Goal: Task Accomplishment & Management: Manage account settings

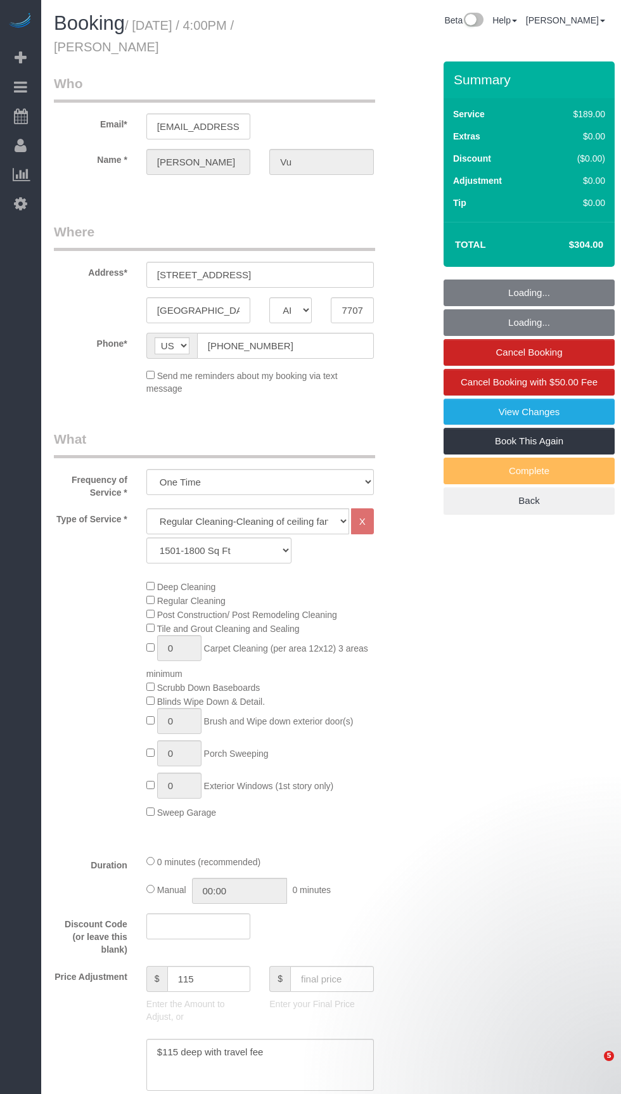
select select "[GEOGRAPHIC_DATA]"
select select "3"
select select "string:fspay-33bb6296-7f5e-4153-975e-7f53f73b1e0c"
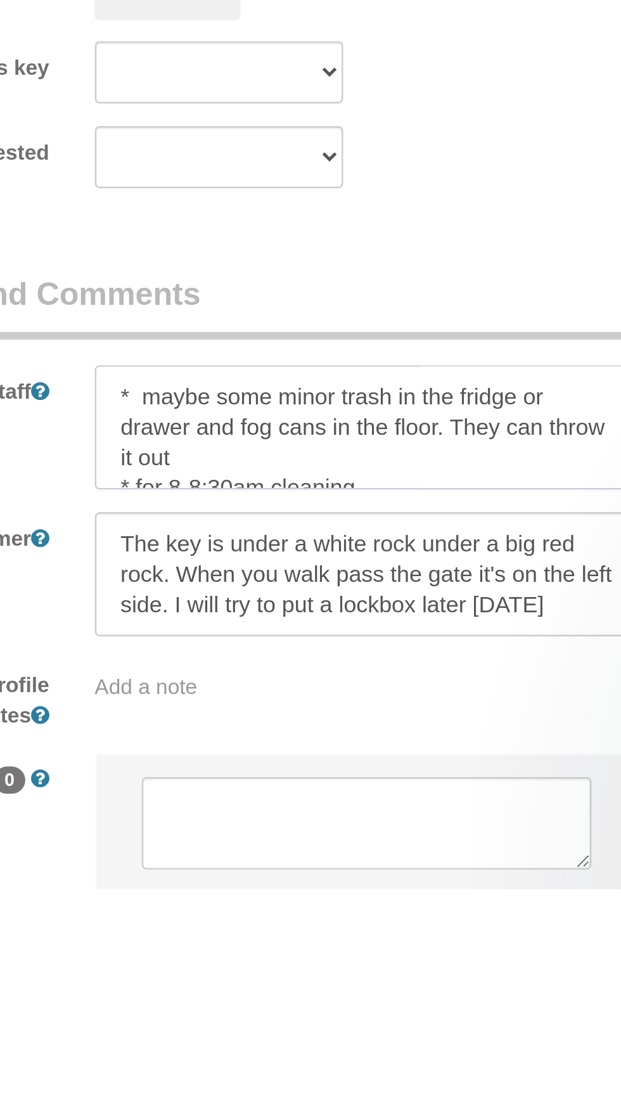
scroll to position [816, 0]
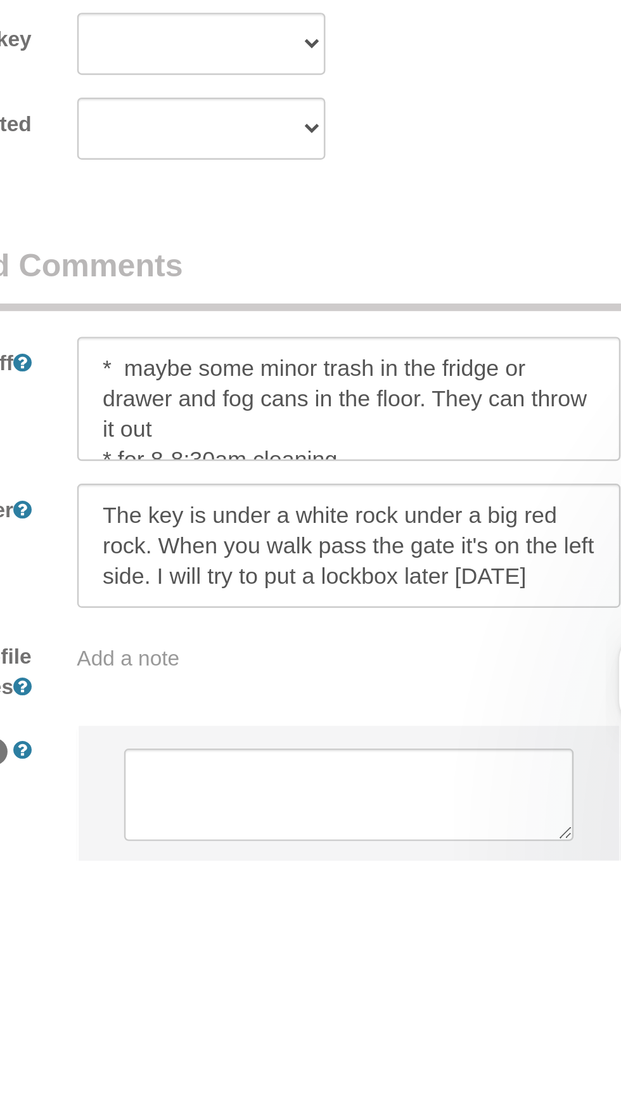
click at [241, 903] on sui-booking-comments "By Staff By Customer Customer Profile Notes Add a note Comments 0" at bounding box center [229, 972] width 350 height 274
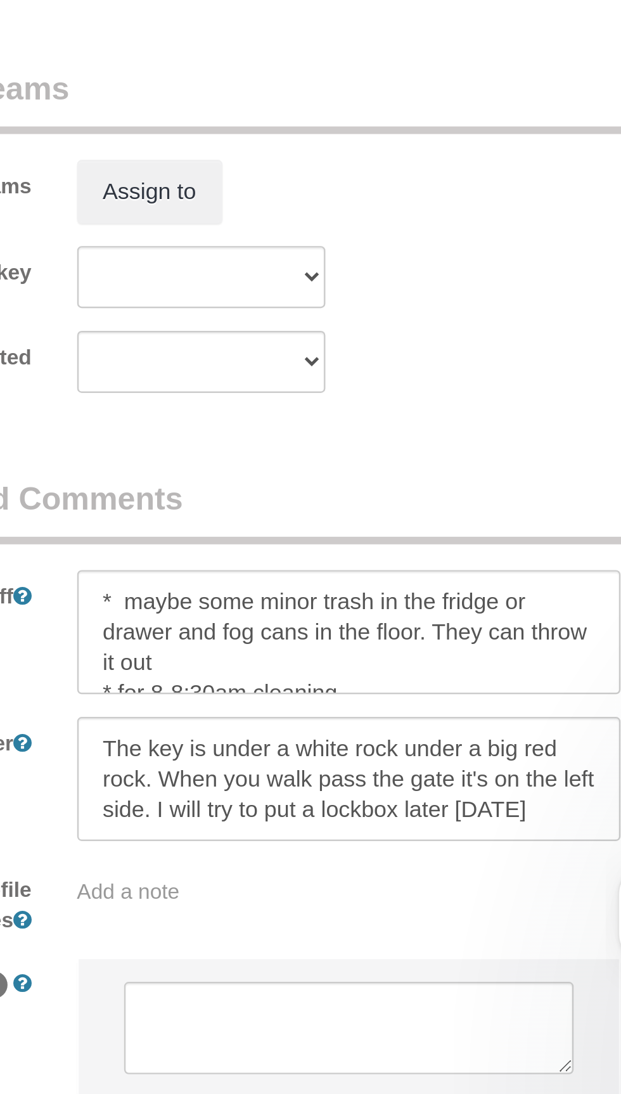
click at [274, 902] on sui-booking-comments "By Staff By Customer Customer Profile Notes Add a note Comments 0" at bounding box center [229, 972] width 350 height 274
click at [217, 890] on textarea at bounding box center [260, 901] width 228 height 52
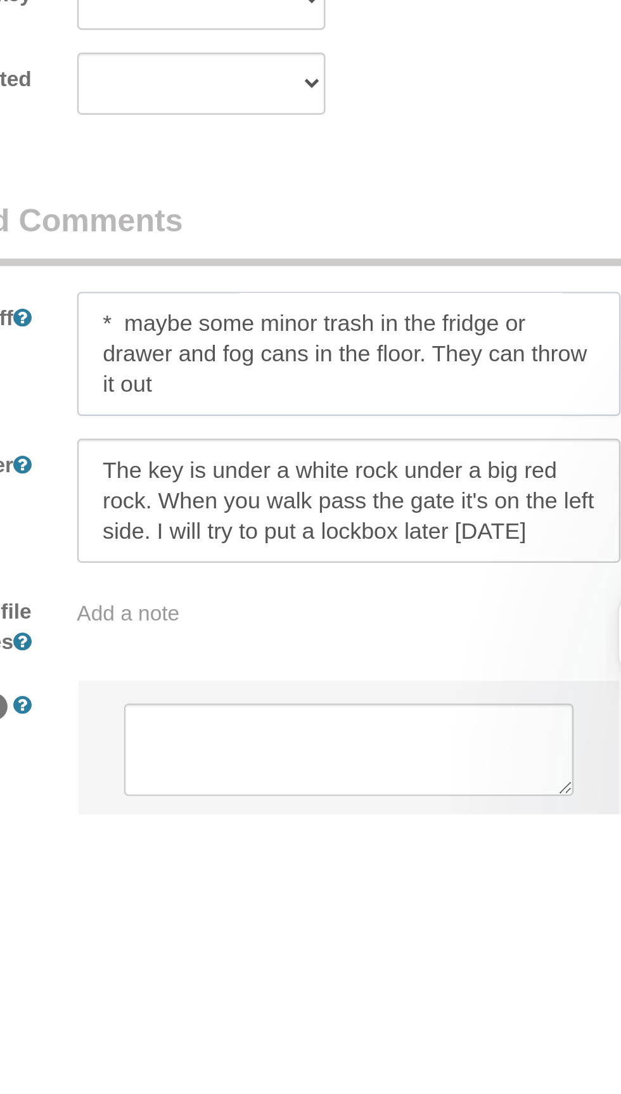
scroll to position [5, 0]
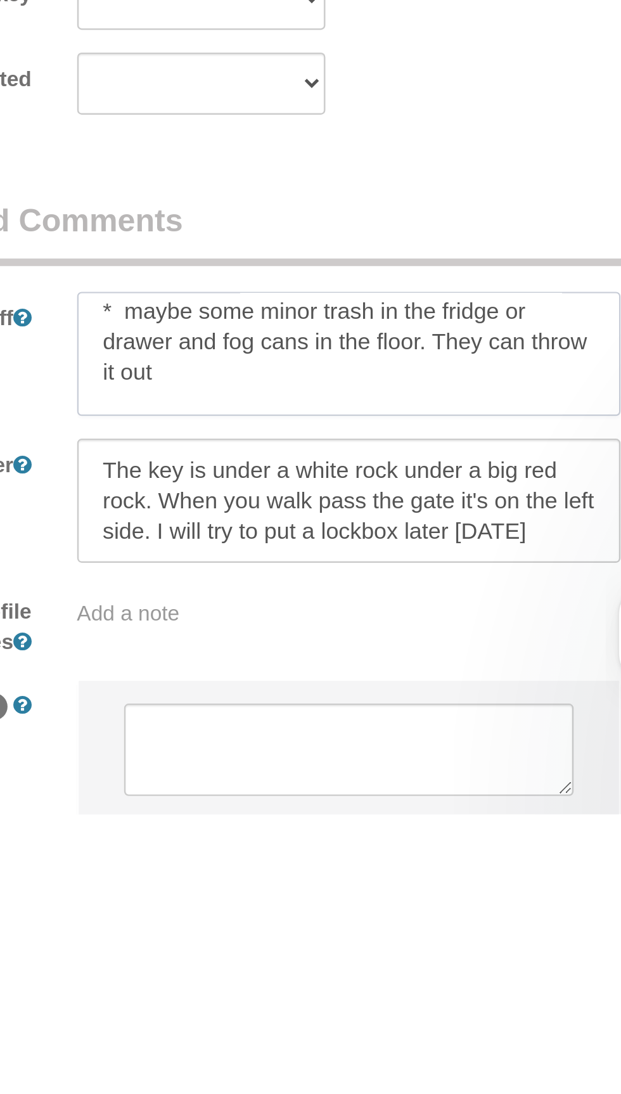
type textarea "* maybe some minor trash in the fridge or drawer and fog cans in the floor. The…"
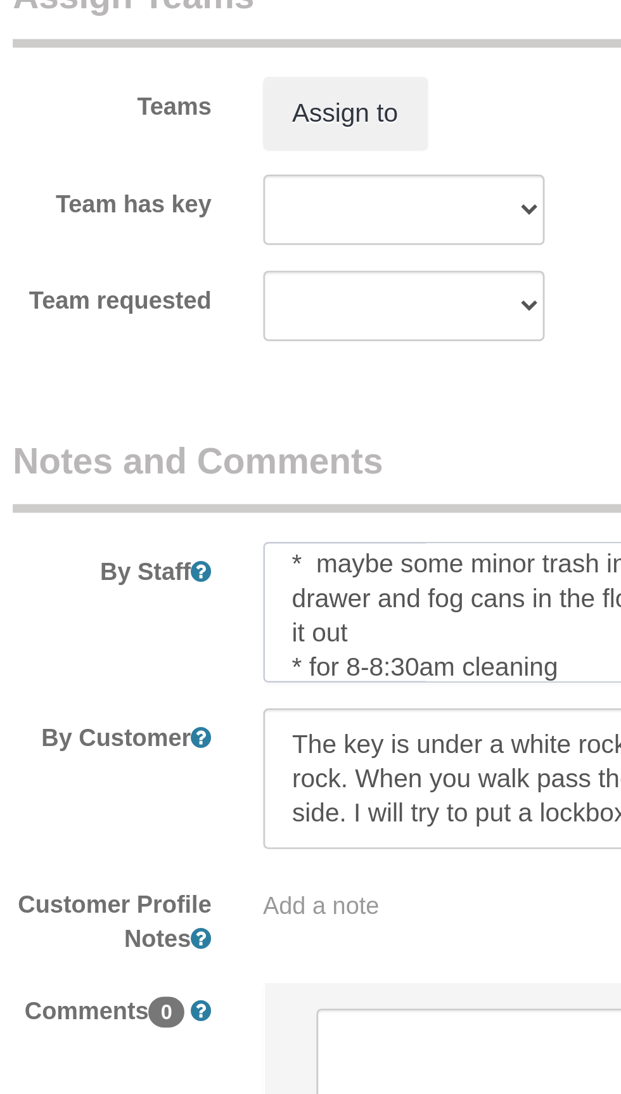
scroll to position [815, 0]
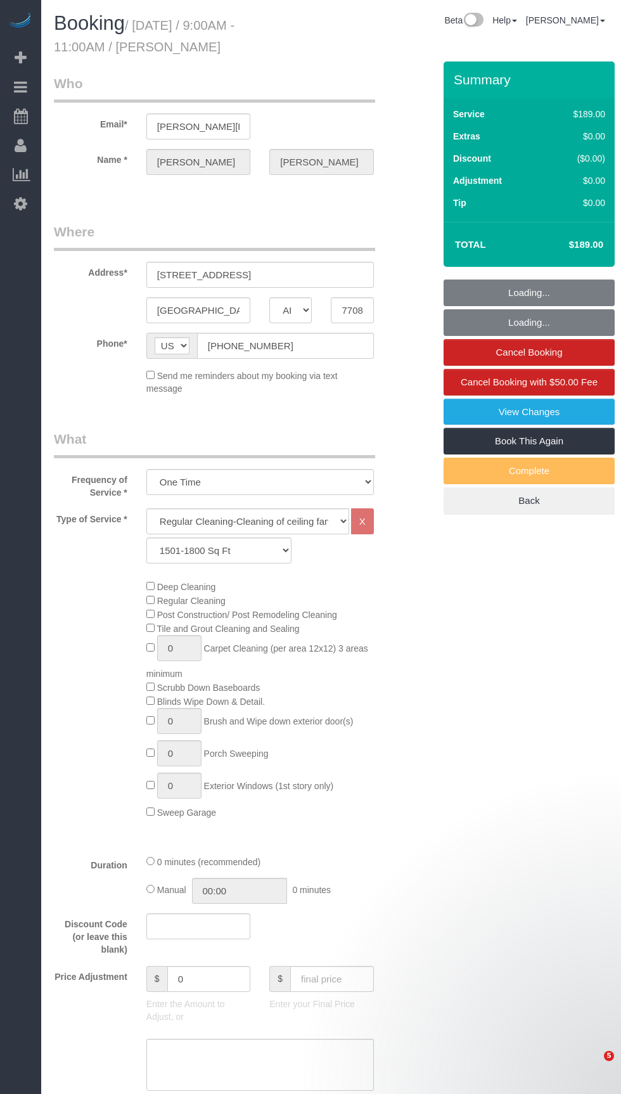
select select "[GEOGRAPHIC_DATA]"
select select "3"
select select "string:fspay-17dde768-4445-4c44-8fad-dcfd67842a53"
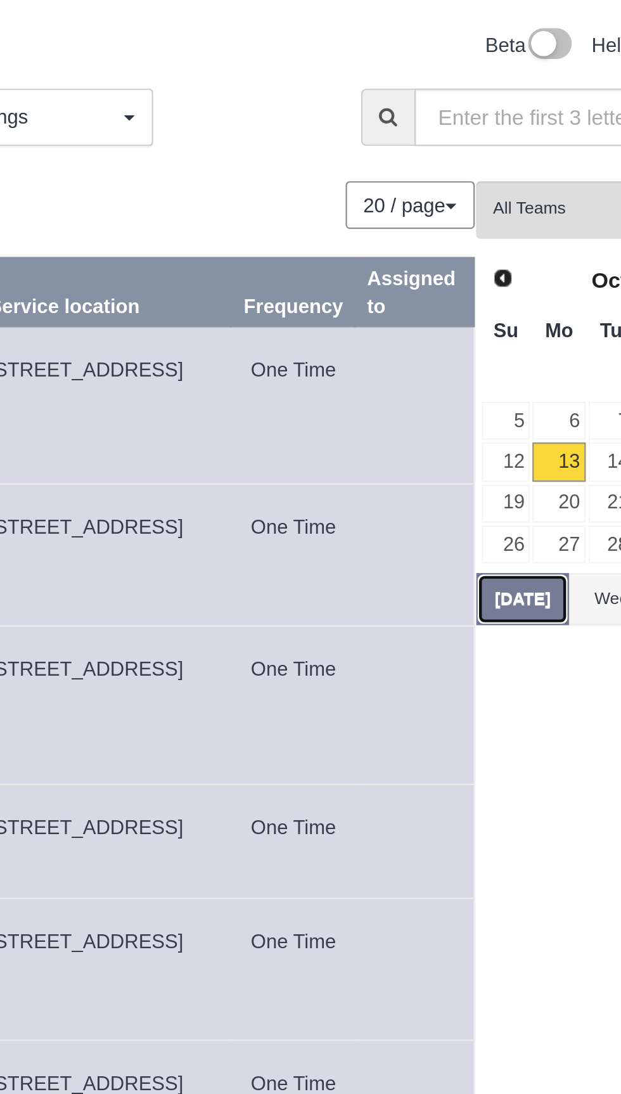
click at [458, 273] on button "[DATE]" at bounding box center [461, 270] width 42 height 23
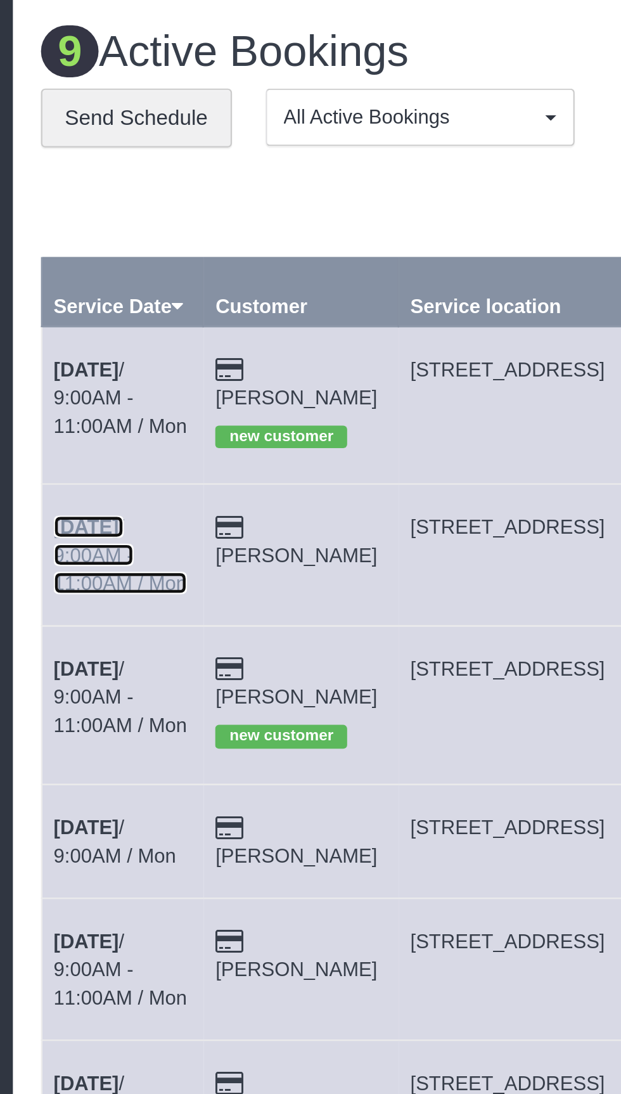
click at [100, 247] on link "[DATE] 9:00AM - 11:00AM / Mon" at bounding box center [90, 250] width 60 height 35
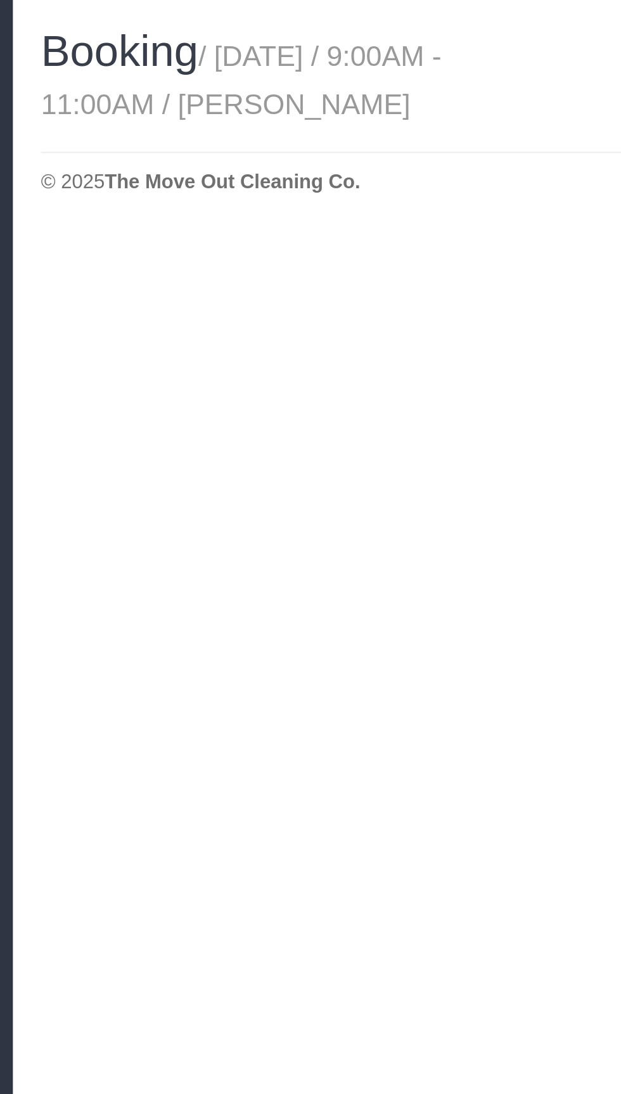
select select "[GEOGRAPHIC_DATA]"
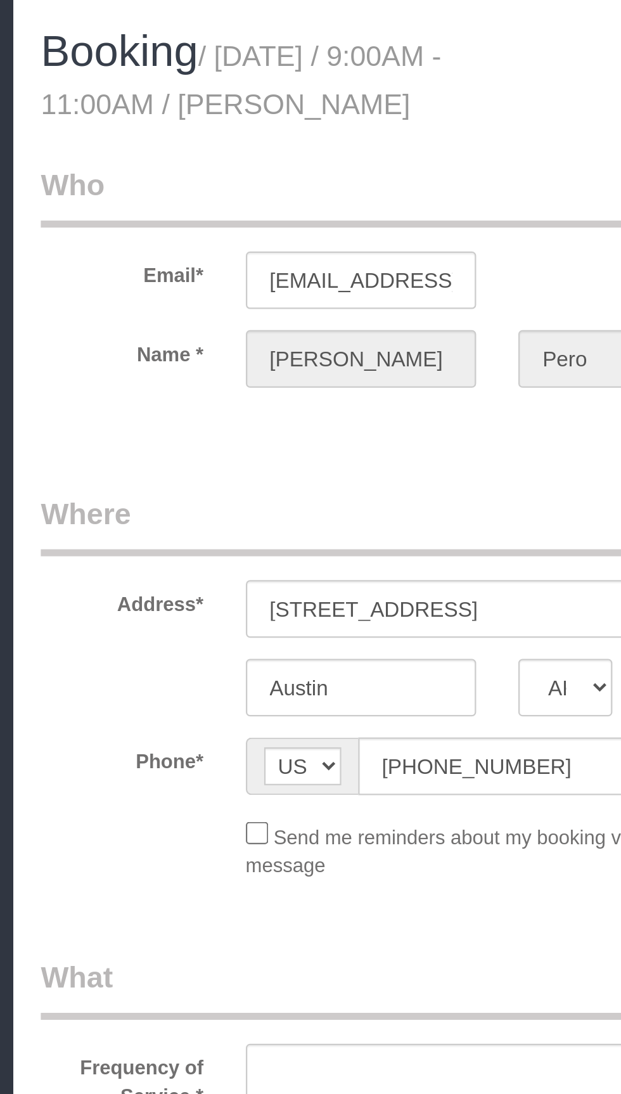
select select "string:fspay-1bf7f9e2-684b-4c28-968e-2e549fb6f3ef"
select select "object:1668"
select select "3"
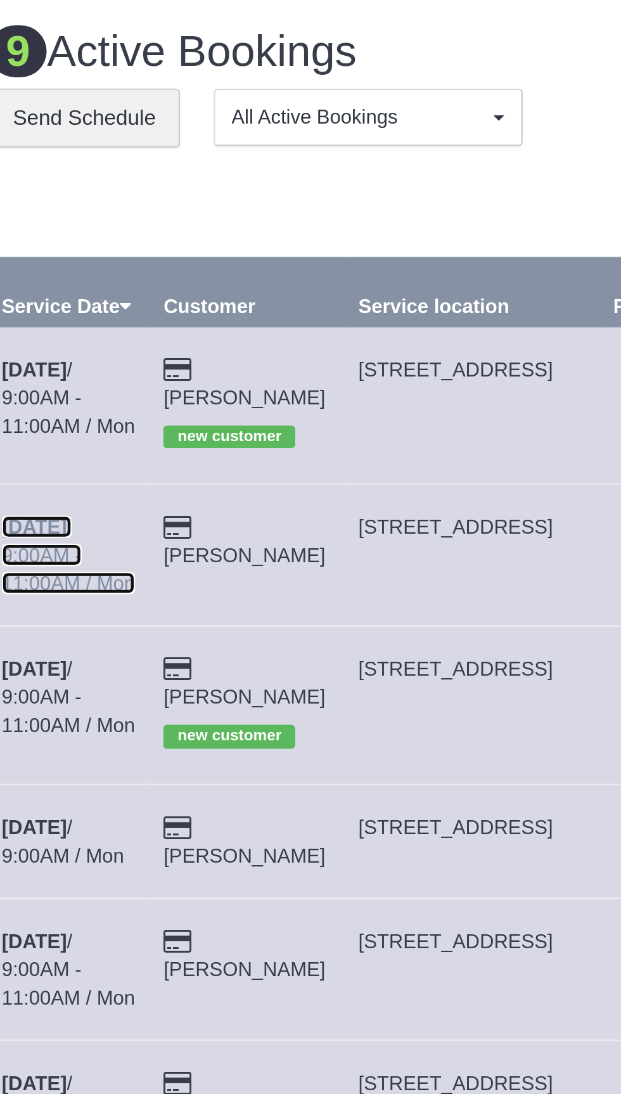
click at [101, 238] on link "[DATE] 9:00AM - 11:00AM / Mon" at bounding box center [90, 250] width 60 height 35
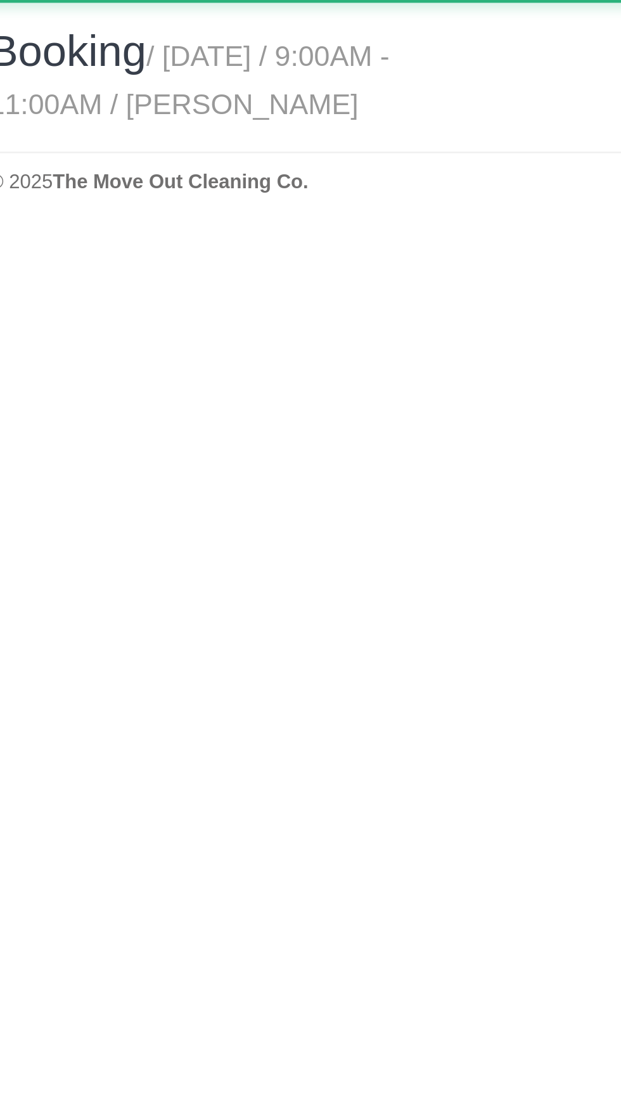
select select "[GEOGRAPHIC_DATA]"
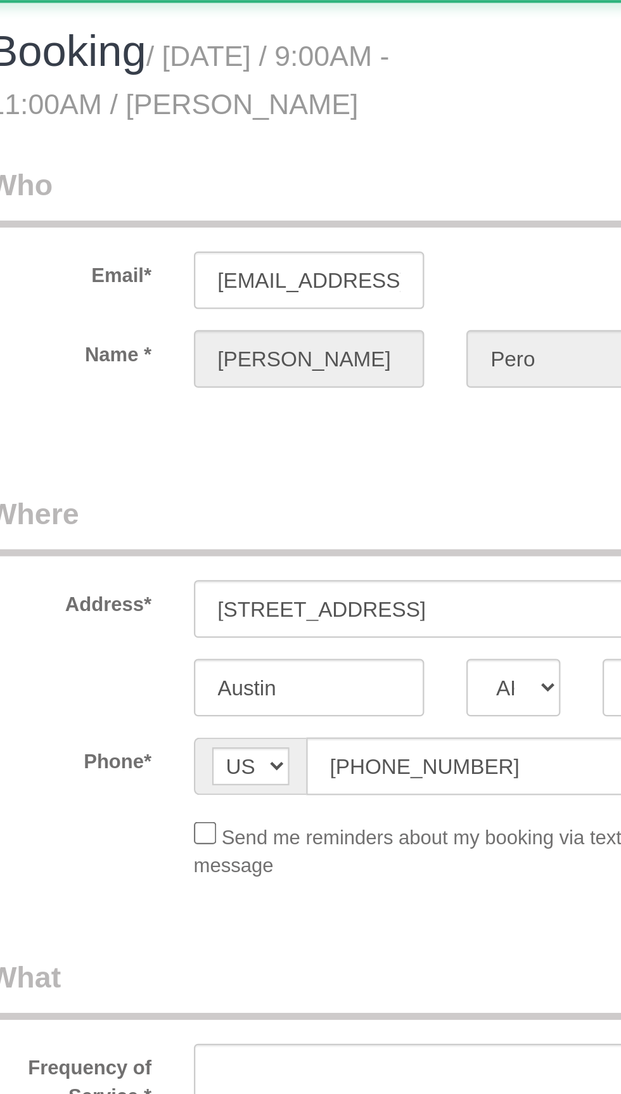
select select "object:2219"
select select "string:fspay-1bf7f9e2-684b-4c28-968e-2e549fb6f3ef"
select select "3"
select select "object:2306"
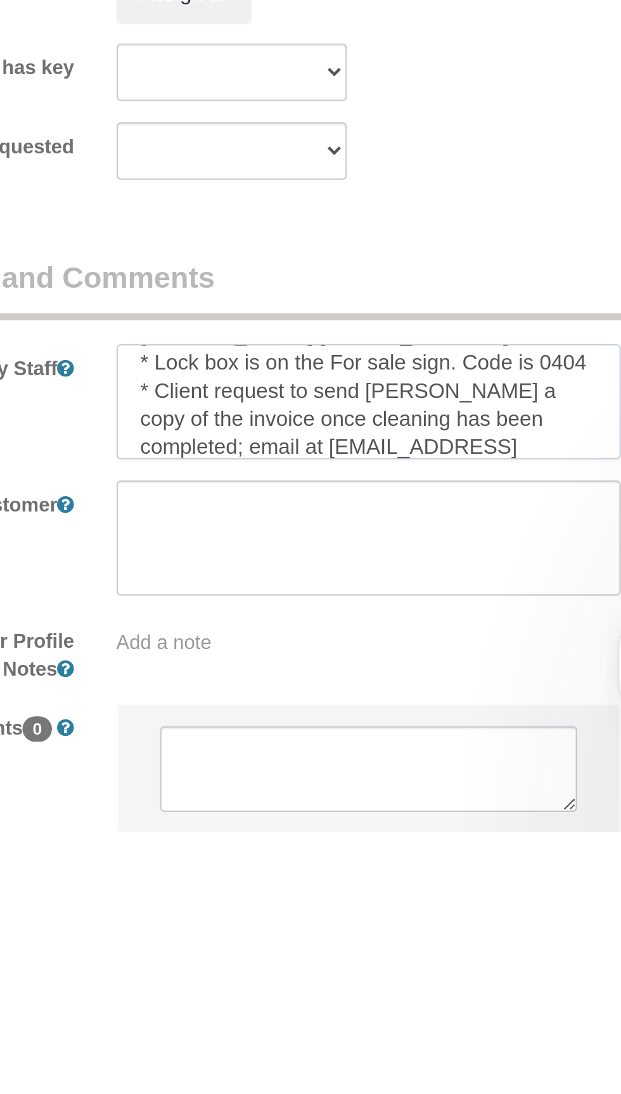
scroll to position [819, 0]
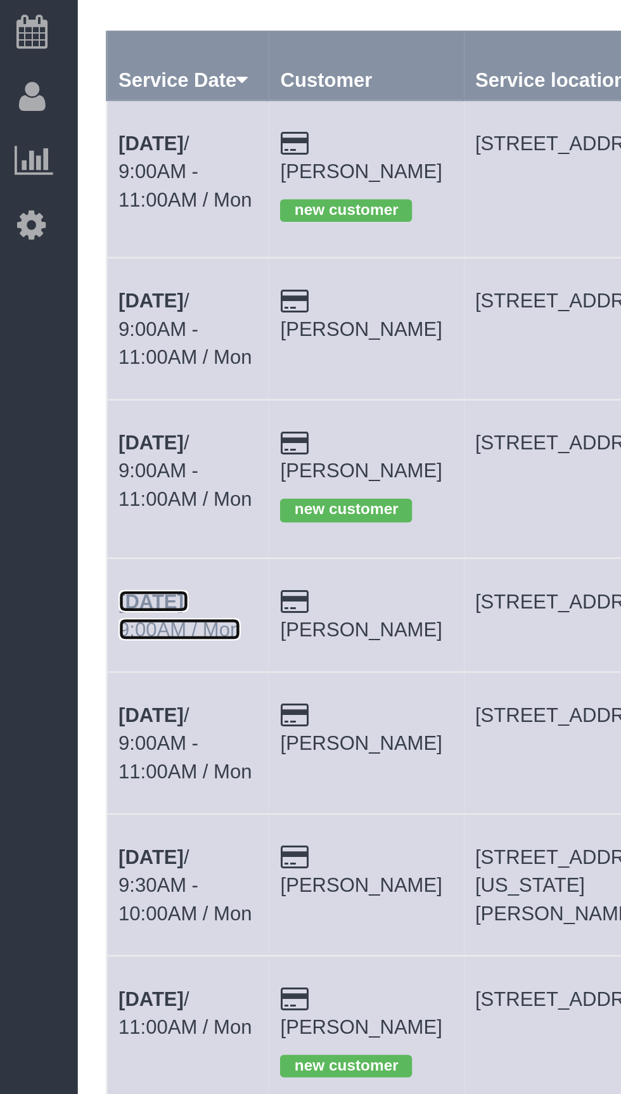
click at [101, 368] on link "[DATE] 9:00AM / Mon" at bounding box center [87, 379] width 55 height 23
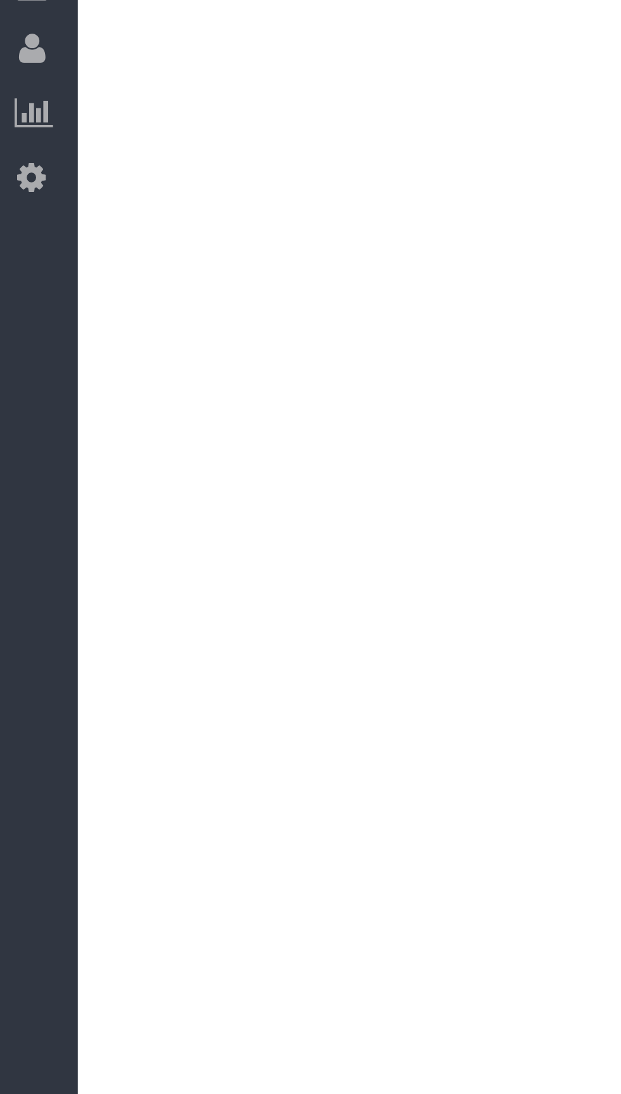
select select "[GEOGRAPHIC_DATA]"
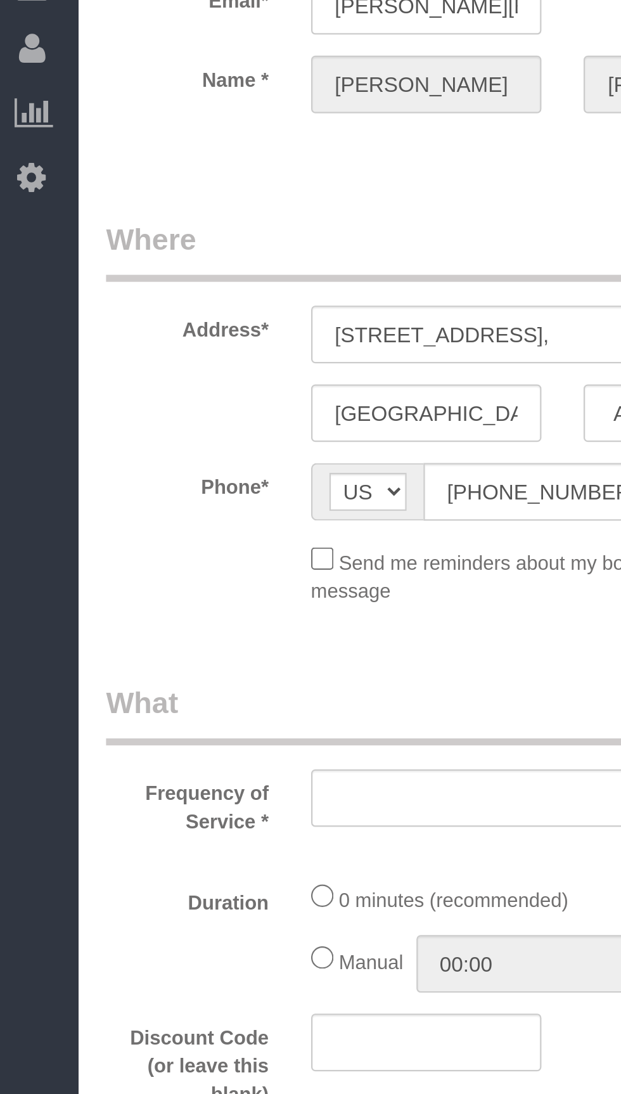
select select "object:2799"
select select "3"
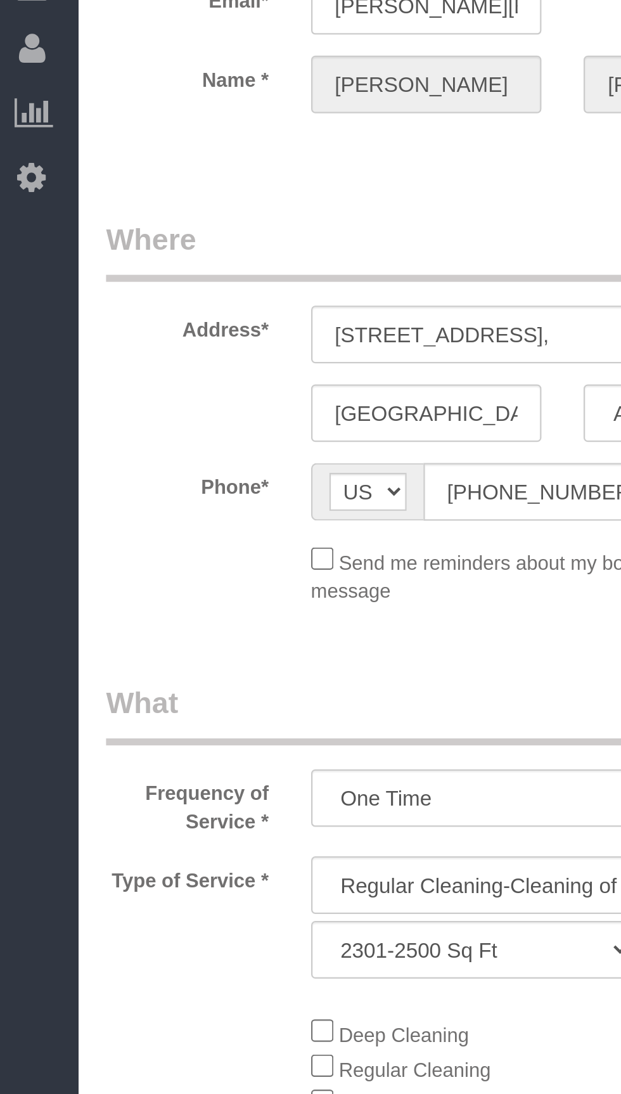
select select "object:2886"
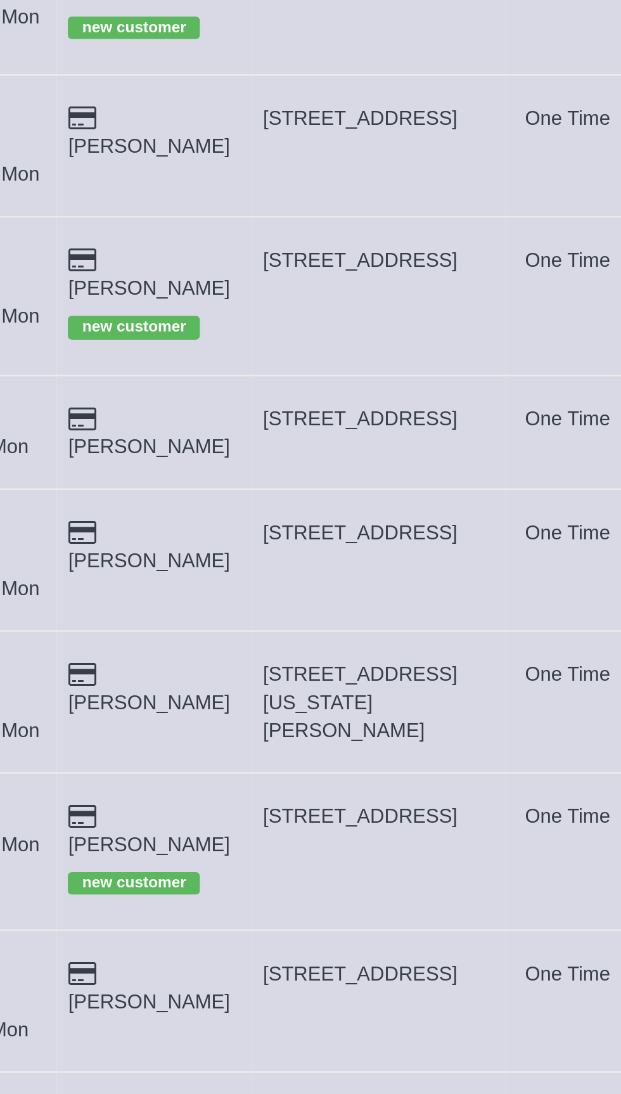
copy span "[STREET_ADDRESS][US_STATE][PERSON_NAME]"
